Goal: Task Accomplishment & Management: Manage account settings

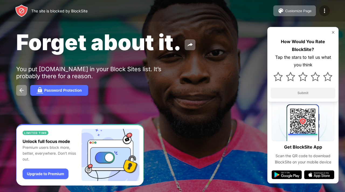
click at [326, 13] on img at bounding box center [324, 11] width 6 height 6
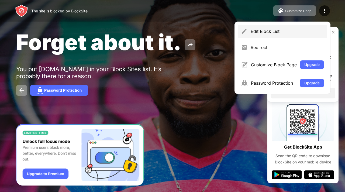
click at [271, 28] on div "Edit Block List" at bounding box center [283, 31] width 90 height 13
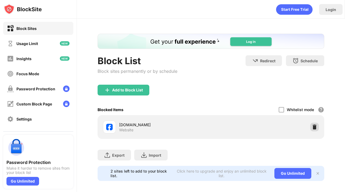
click at [315, 128] on img at bounding box center [314, 126] width 5 height 5
